Goal: Information Seeking & Learning: Compare options

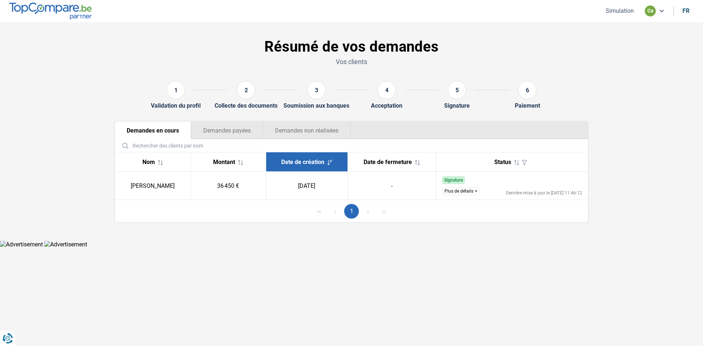
click at [475, 189] on button "Plus de détails" at bounding box center [461, 191] width 38 height 8
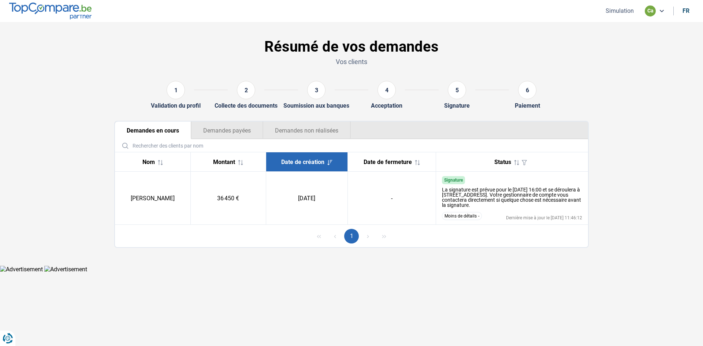
click at [243, 95] on div "2" at bounding box center [246, 90] width 18 height 18
click at [318, 99] on div "3" at bounding box center [316, 91] width 37 height 21
click at [525, 162] on icon "button" at bounding box center [524, 162] width 5 height 5
click at [515, 162] on icon at bounding box center [516, 162] width 5 height 5
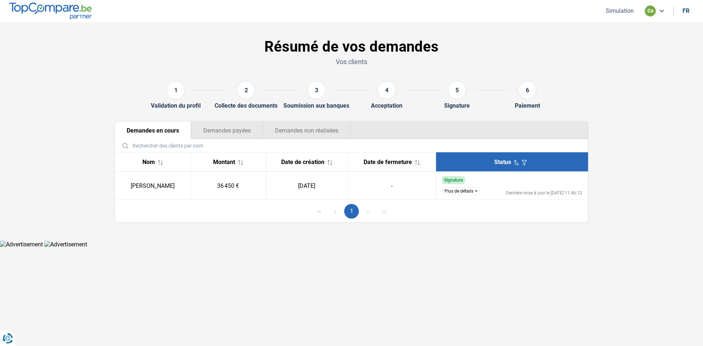
click at [515, 162] on icon at bounding box center [516, 162] width 5 height 5
click at [477, 189] on button "Plus de détails" at bounding box center [461, 191] width 38 height 8
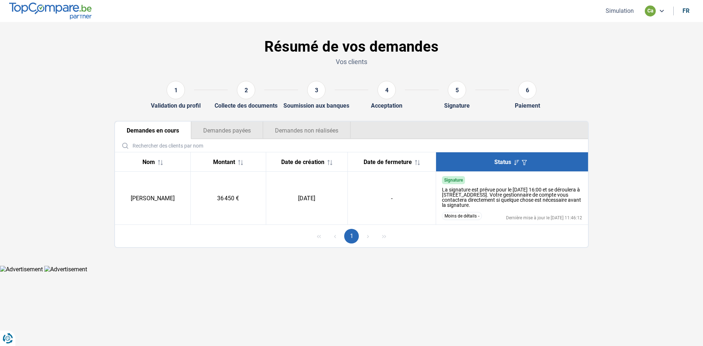
click at [236, 133] on button "Demandes payées" at bounding box center [227, 131] width 72 height 18
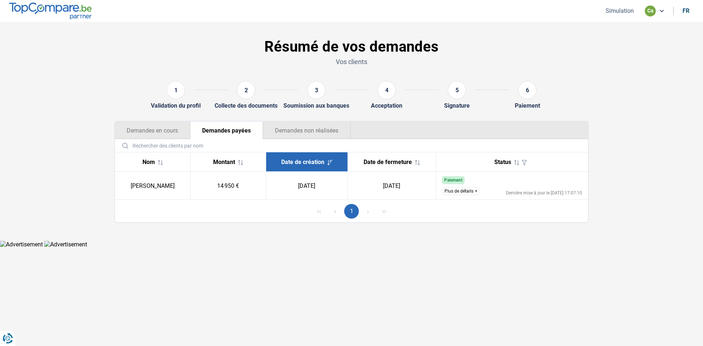
click at [273, 134] on button "Demandes non réalisées" at bounding box center [307, 131] width 88 height 18
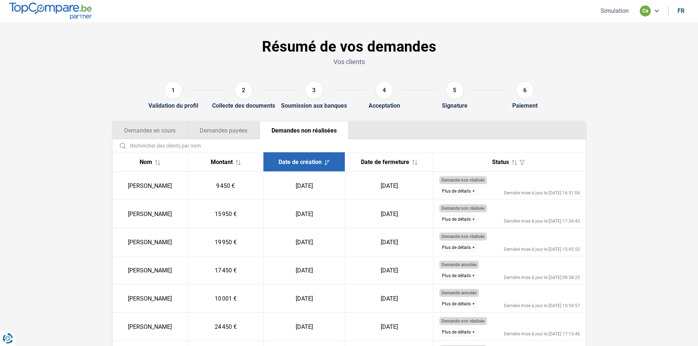
click at [156, 129] on button "Demandes en cours" at bounding box center [149, 131] width 75 height 18
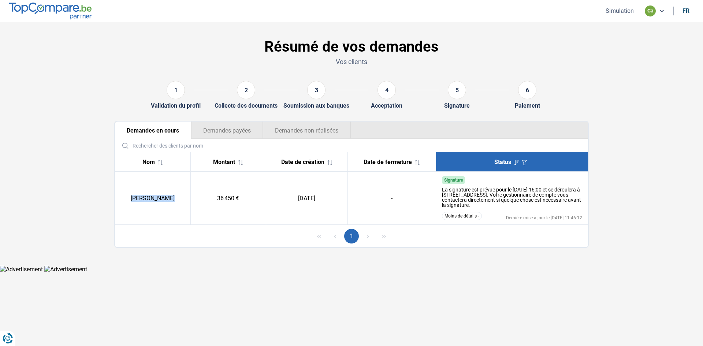
drag, startPoint x: 133, startPoint y: 198, endPoint x: 171, endPoint y: 203, distance: 39.1
click at [171, 203] on td "[PERSON_NAME]" at bounding box center [152, 198] width 75 height 53
click at [476, 217] on button "Moins de détails" at bounding box center [462, 216] width 40 height 8
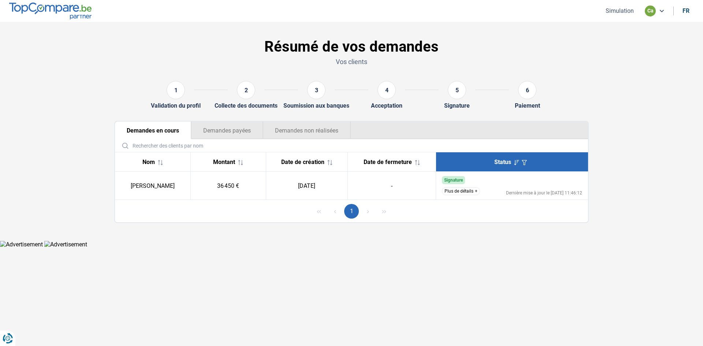
click at [477, 193] on button "Plus de détails" at bounding box center [461, 191] width 38 height 8
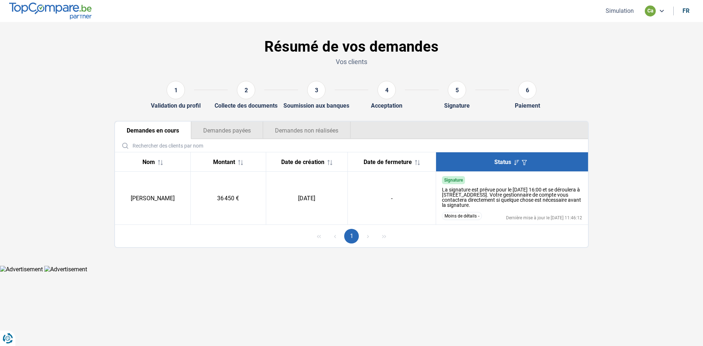
click at [483, 235] on div "1" at bounding box center [351, 236] width 473 height 22
